Goal: Navigation & Orientation: Find specific page/section

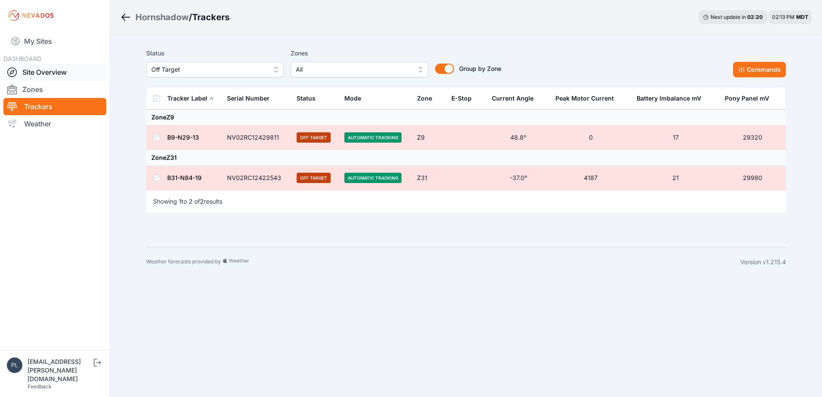
click at [57, 70] on link "Site Overview" at bounding box center [54, 72] width 103 height 17
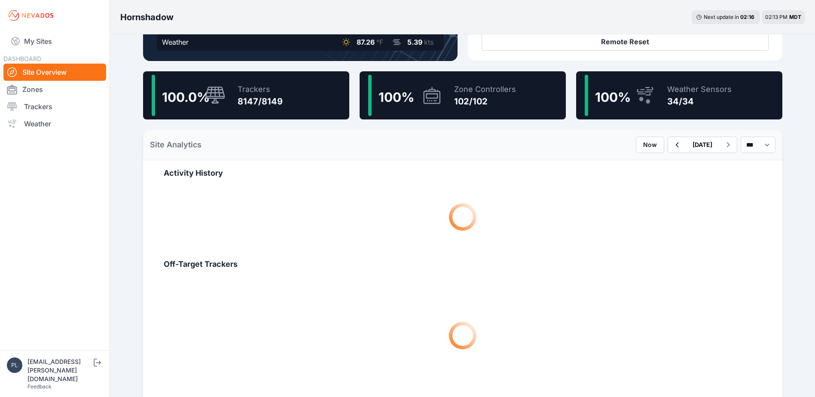
scroll to position [215, 0]
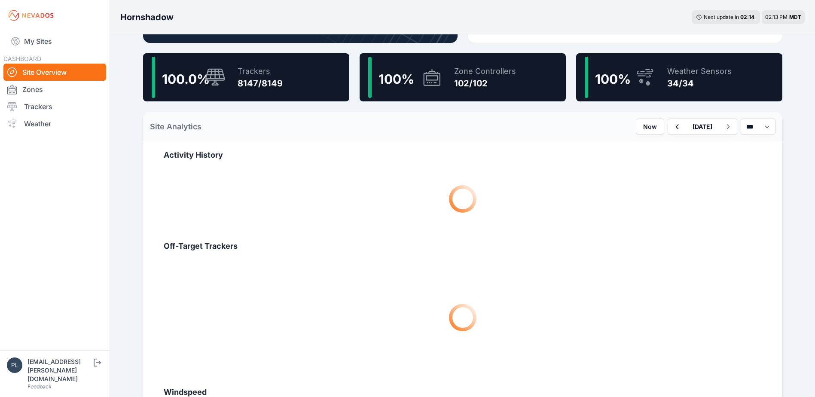
click at [246, 74] on div "Trackers" at bounding box center [260, 71] width 45 height 12
